Goal: Task Accomplishment & Management: Manage account settings

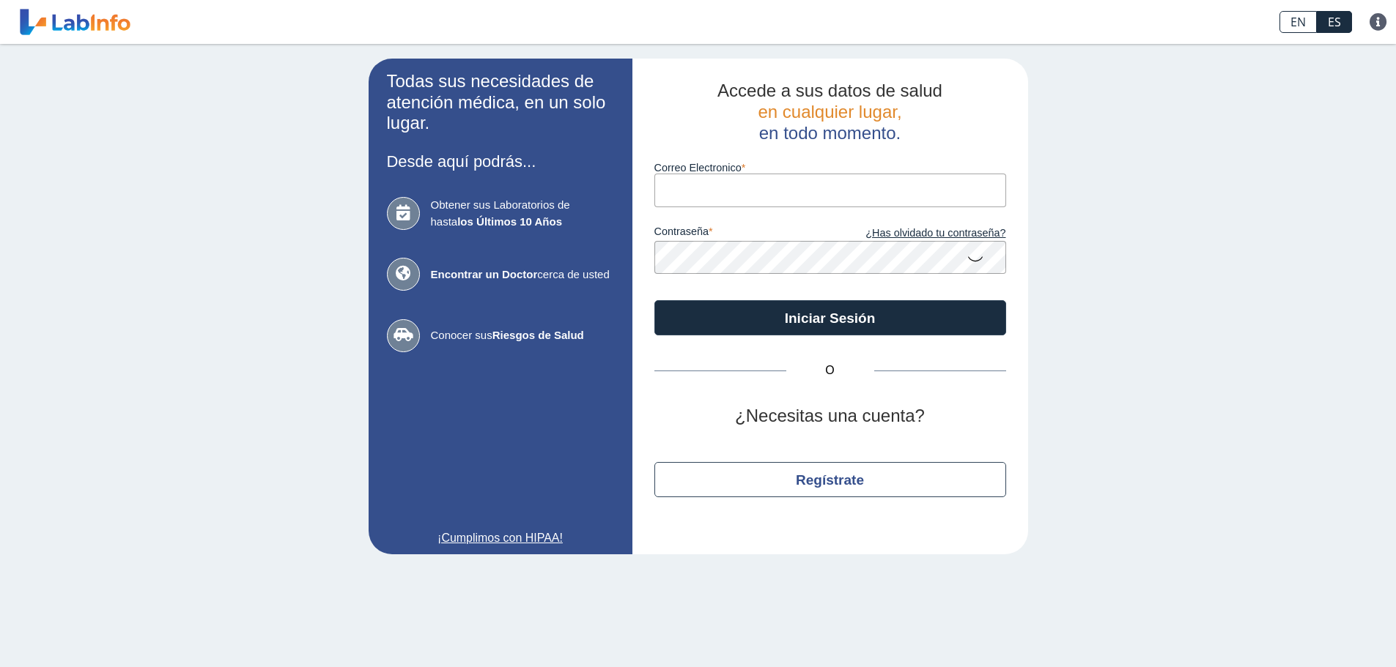
drag, startPoint x: 0, startPoint y: 0, endPoint x: 689, endPoint y: 201, distance: 718.3
click at [689, 201] on input "Correo Electronico" at bounding box center [830, 190] width 352 height 33
type input "[EMAIL_ADDRESS][DOMAIN_NAME]"
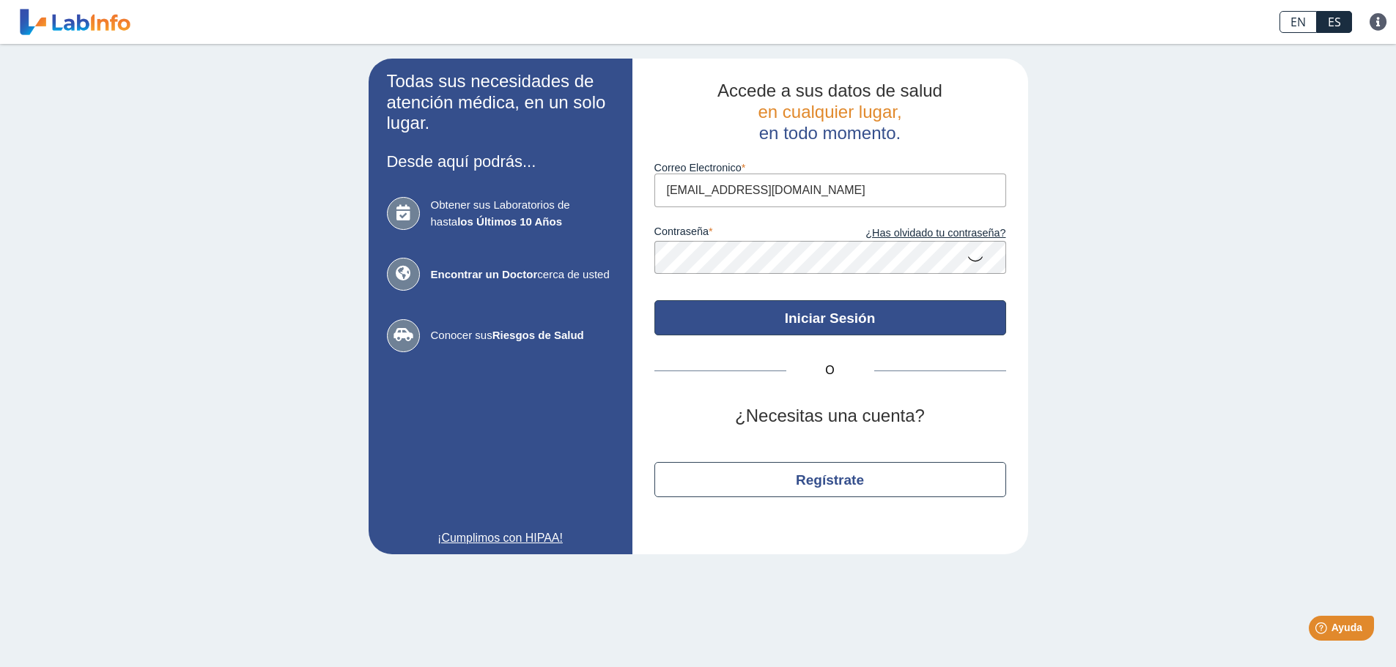
click at [865, 320] on button "Iniciar Sesión" at bounding box center [830, 317] width 352 height 35
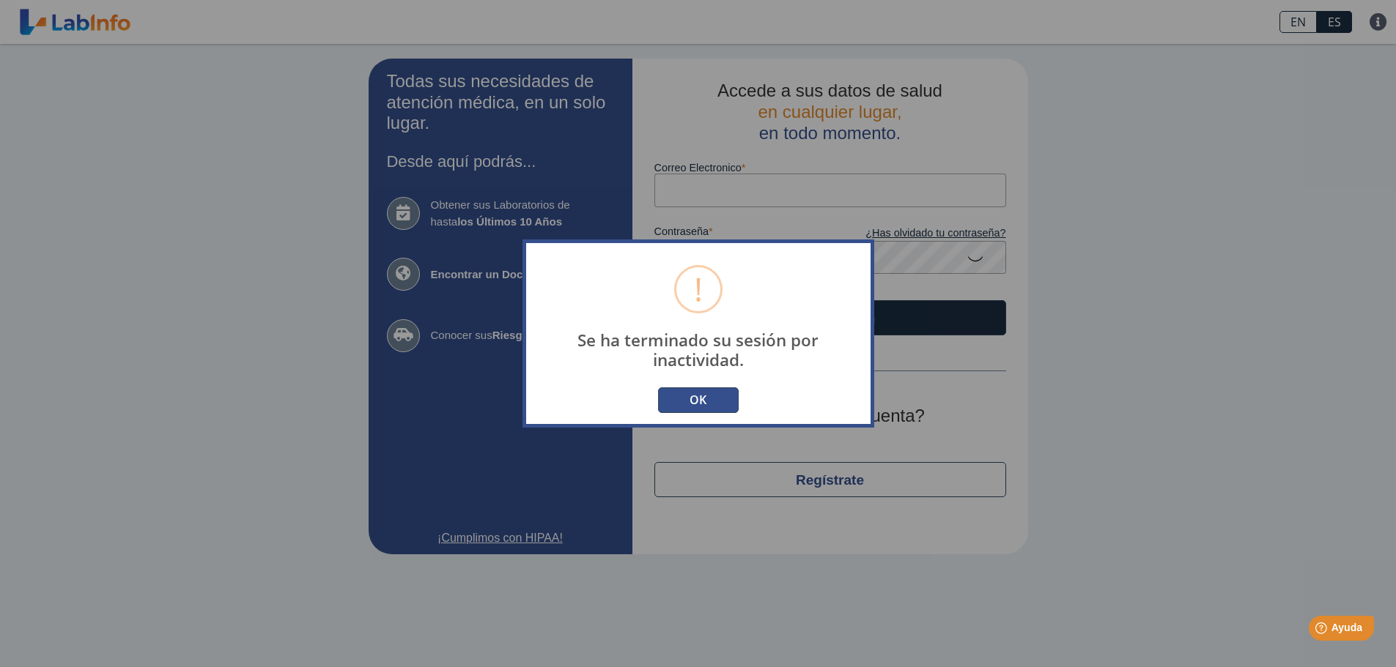
click at [705, 406] on button "OK" at bounding box center [698, 401] width 81 height 26
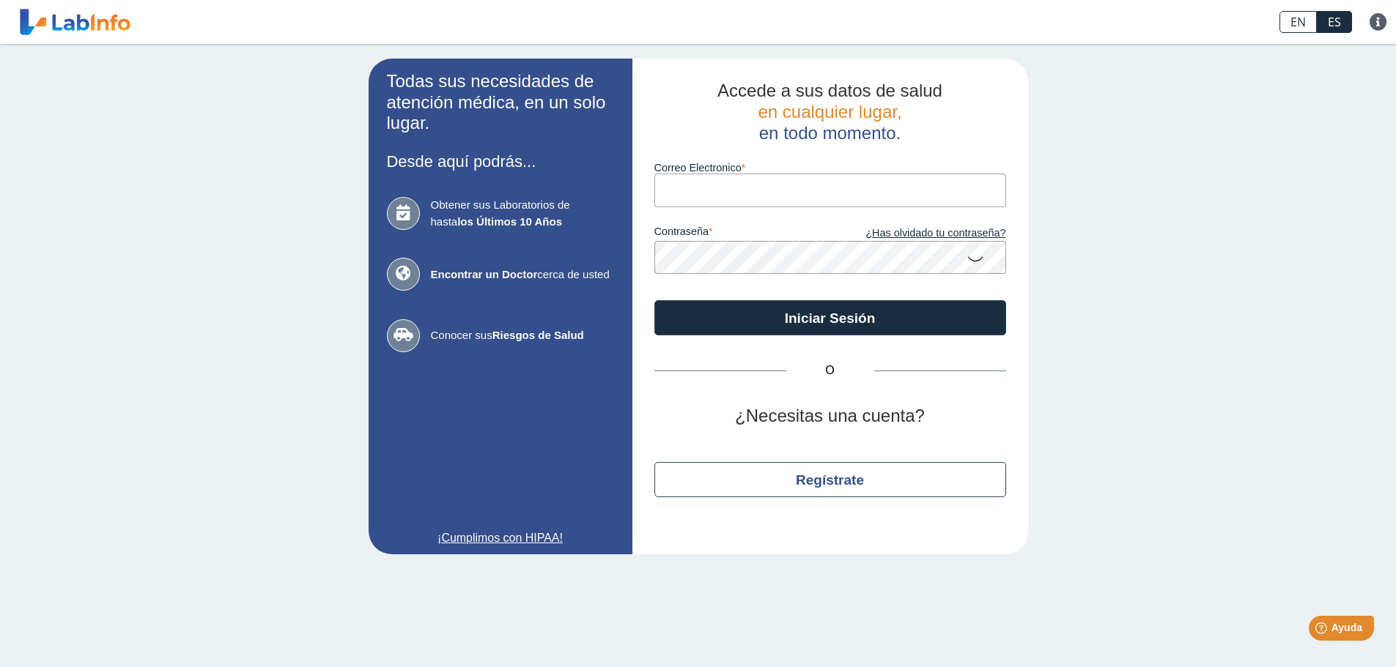
click at [699, 196] on input "Correo Electronico" at bounding box center [830, 190] width 352 height 33
type input "[EMAIL_ADDRESS][DOMAIN_NAME]"
click at [654, 300] on button "Iniciar Sesión" at bounding box center [830, 317] width 352 height 35
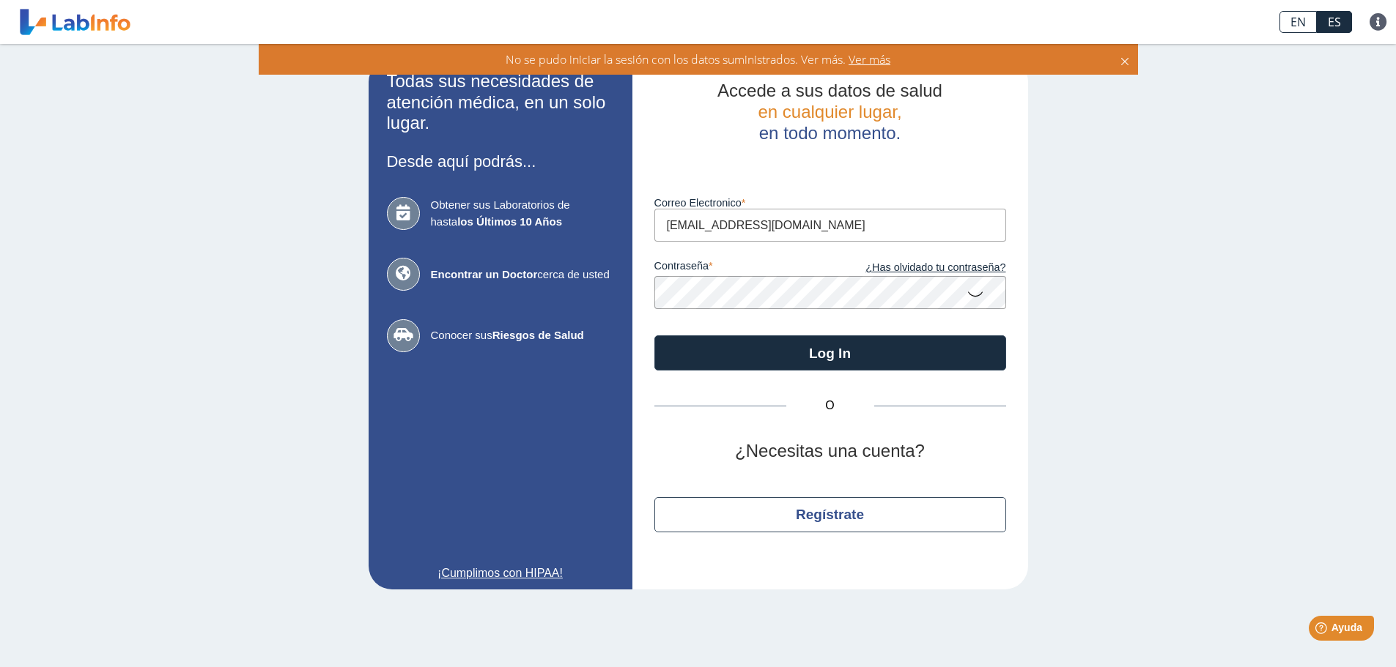
click at [974, 296] on icon at bounding box center [975, 293] width 18 height 29
click at [582, 300] on app-login "Todas sus necesidades de atención médica, en un solo lugar. Desde aquí podrás..…" at bounding box center [698, 324] width 659 height 531
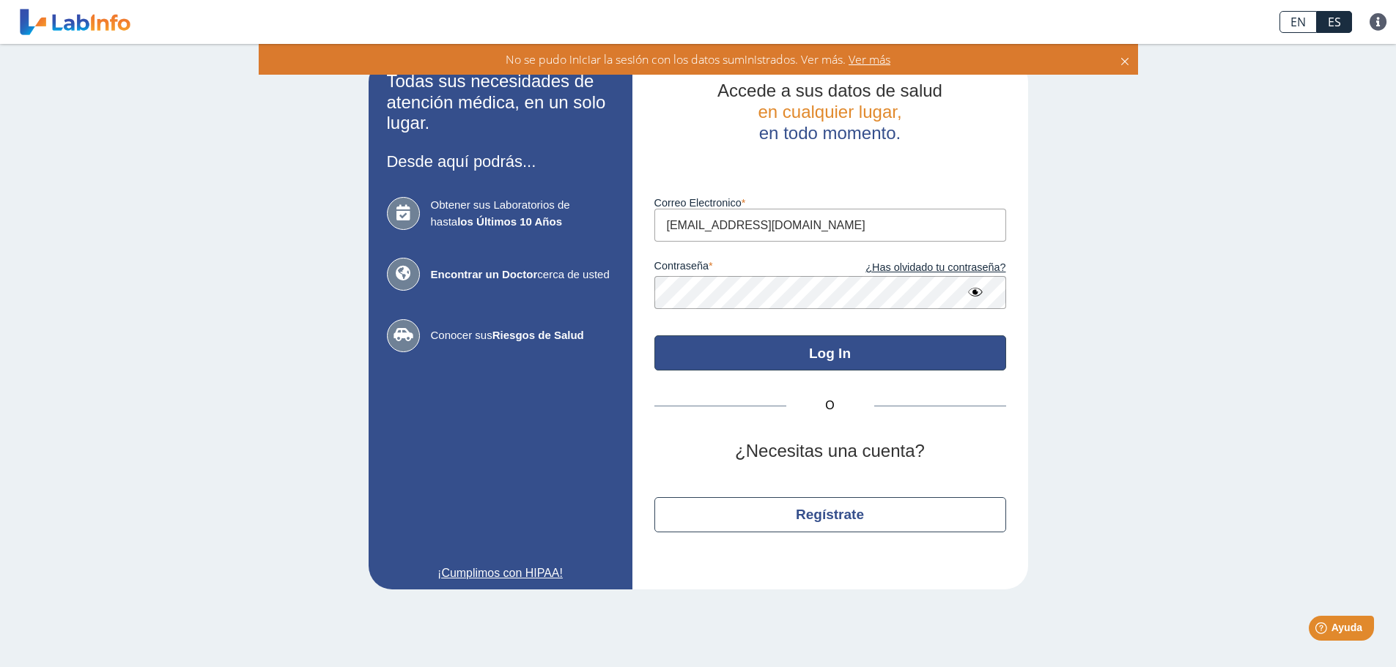
click at [804, 350] on button "Log In" at bounding box center [830, 353] width 352 height 35
